Goal: Task Accomplishment & Management: Use online tool/utility

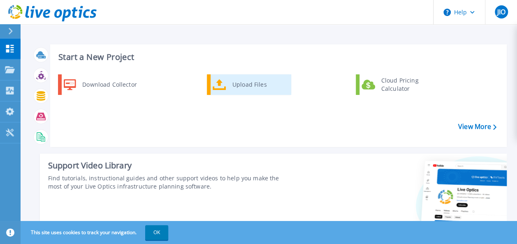
click at [253, 87] on div "Upload Files" at bounding box center [258, 84] width 61 height 16
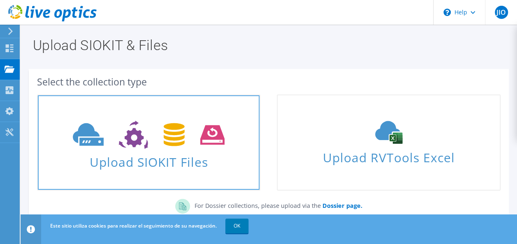
click at [185, 155] on span "Upload SIOKIT Files" at bounding box center [149, 160] width 222 height 18
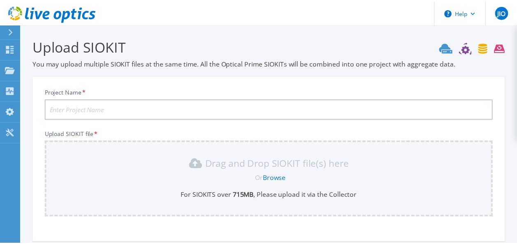
scroll to position [83, 0]
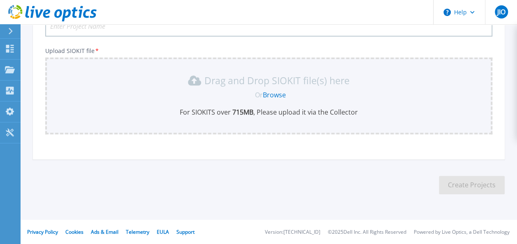
click at [277, 95] on link "Browse" at bounding box center [274, 94] width 23 height 9
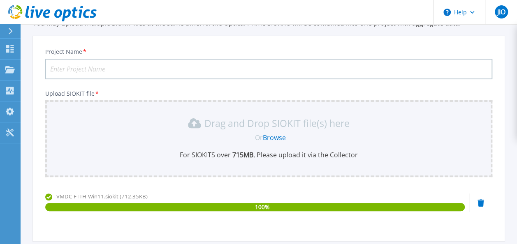
scroll to position [0, 0]
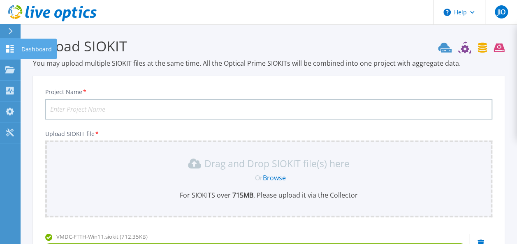
click at [12, 50] on icon at bounding box center [10, 49] width 8 height 8
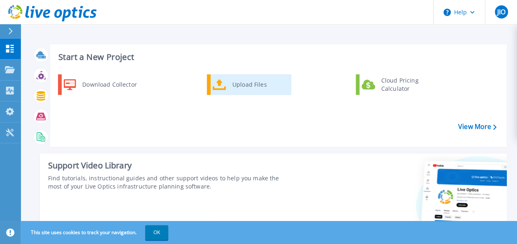
click at [247, 85] on div "Upload Files" at bounding box center [258, 84] width 61 height 16
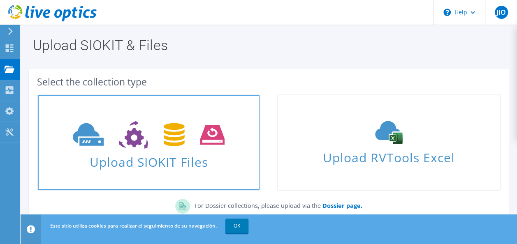
click at [183, 139] on use at bounding box center [149, 135] width 152 height 28
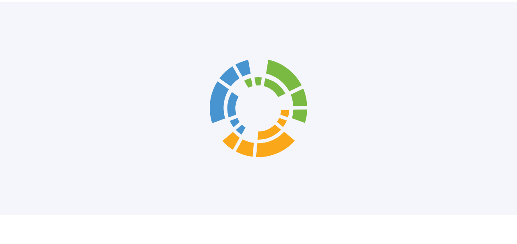
scroll to position [83, 0]
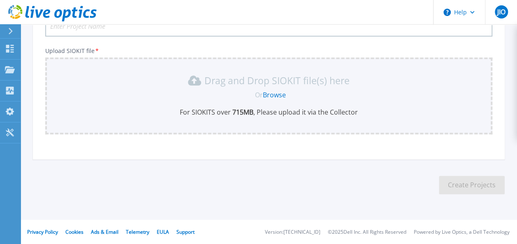
click at [273, 95] on link "Browse" at bounding box center [274, 94] width 23 height 9
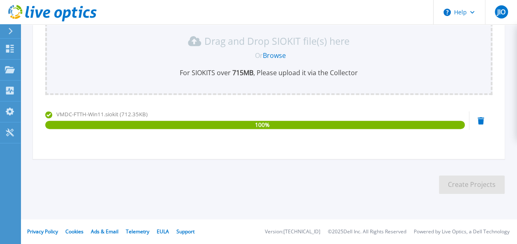
scroll to position [0, 0]
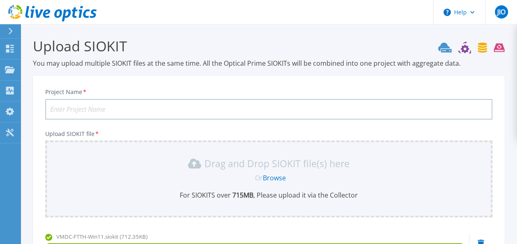
click at [155, 108] on input "Project Name *" at bounding box center [268, 109] width 447 height 21
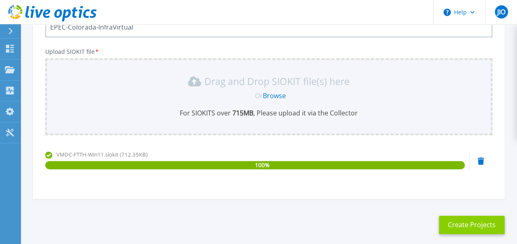
type input "EPEC-Colorada-InfraVirtual"
click at [467, 220] on button "Create Projects" at bounding box center [472, 225] width 66 height 18
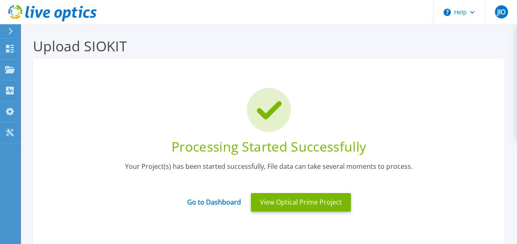
scroll to position [41, 0]
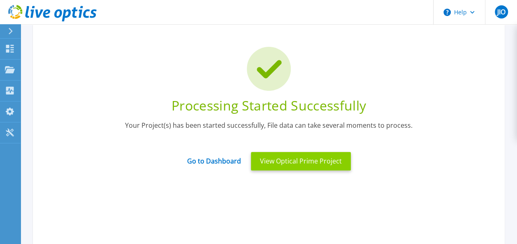
click at [315, 164] on button "View Optical Prime Project" at bounding box center [301, 161] width 100 height 18
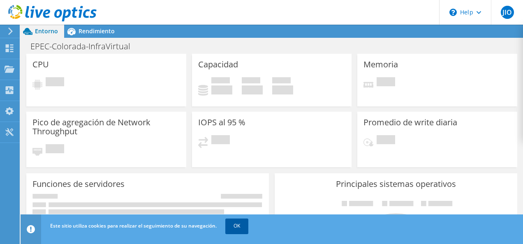
click at [231, 227] on link "OK" at bounding box center [236, 226] width 23 height 15
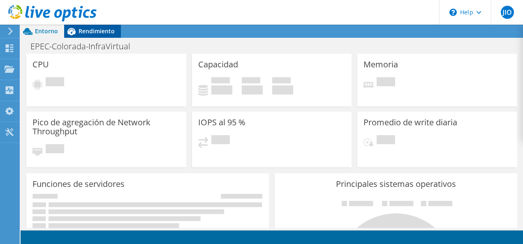
click at [102, 30] on span "Rendimiento" at bounding box center [97, 31] width 36 height 8
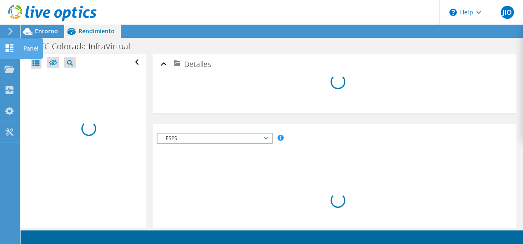
click at [12, 49] on use at bounding box center [10, 48] width 8 height 8
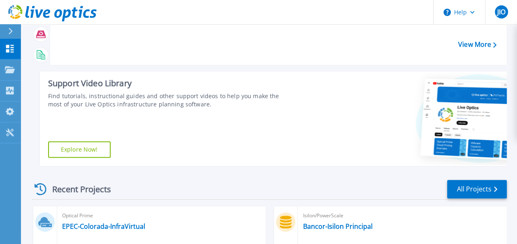
scroll to position [164, 0]
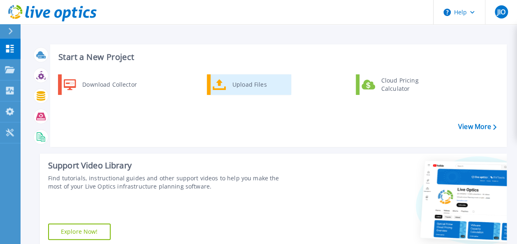
click at [258, 85] on div "Upload Files" at bounding box center [258, 84] width 61 height 16
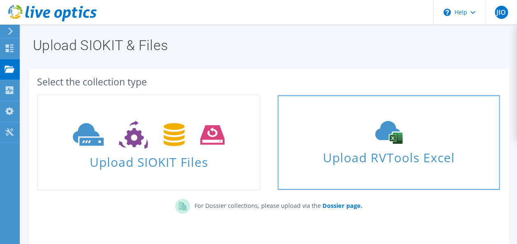
click at [336, 164] on span "Upload RVTools Excel" at bounding box center [388, 156] width 222 height 18
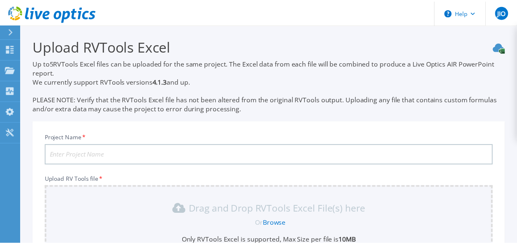
scroll to position [128, 0]
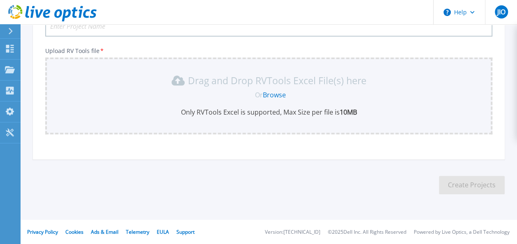
click at [277, 97] on link "Browse" at bounding box center [274, 94] width 23 height 9
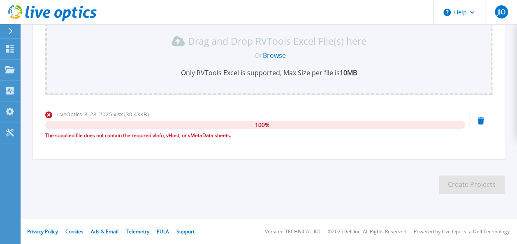
scroll to position [127, 0]
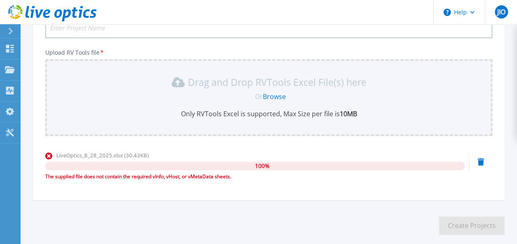
click at [281, 95] on link "Browse" at bounding box center [274, 96] width 23 height 9
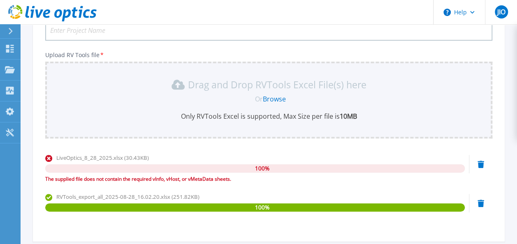
scroll to position [0, 0]
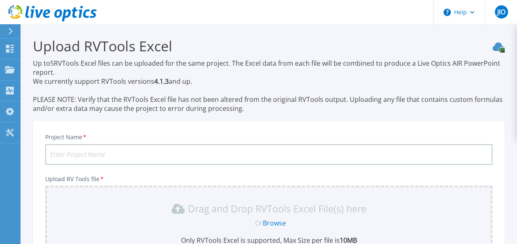
click at [204, 154] on input "Project Name *" at bounding box center [268, 154] width 447 height 21
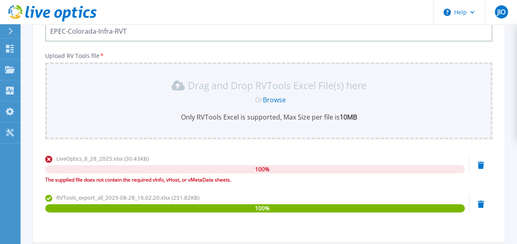
scroll to position [206, 0]
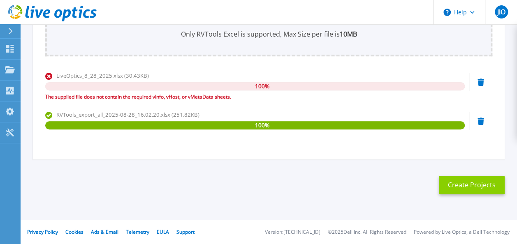
type input "EPEC-Colorada-Infra-RVT"
click at [479, 181] on button "Create Projects" at bounding box center [472, 185] width 66 height 18
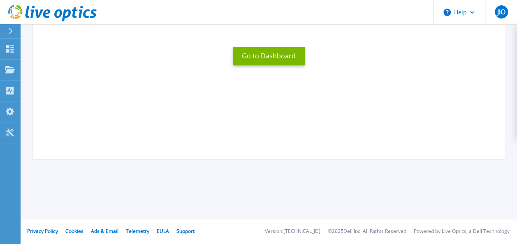
scroll to position [23, 0]
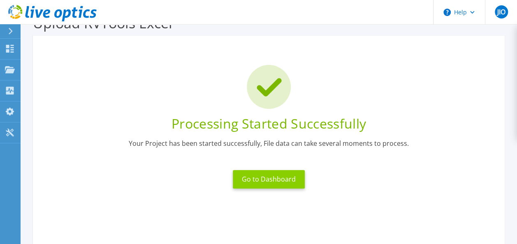
click at [254, 177] on button "Go to Dashboard" at bounding box center [269, 179] width 72 height 18
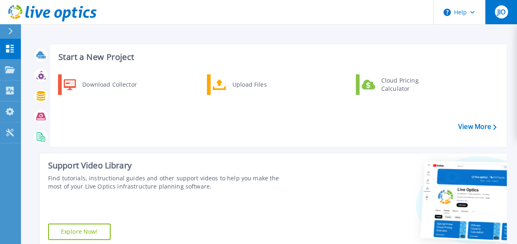
click at [501, 15] on span "JIO" at bounding box center [501, 12] width 8 height 7
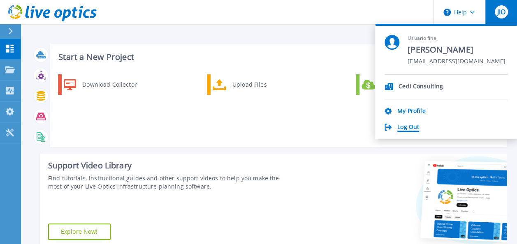
click at [415, 128] on link "Log Out" at bounding box center [408, 128] width 22 height 8
